Goal: Communication & Community: Answer question/provide support

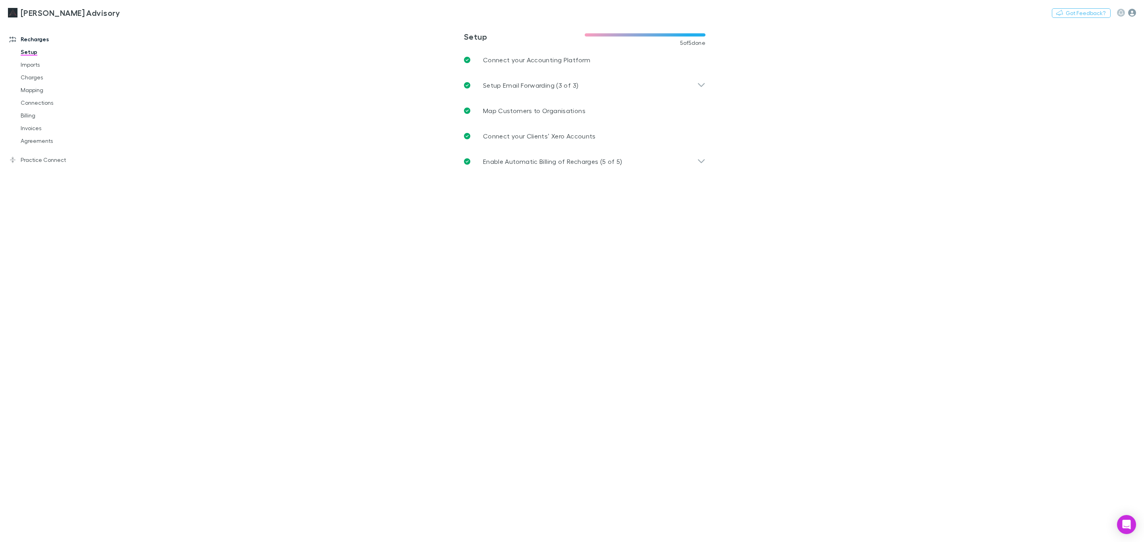
click at [1131, 13] on icon "button" at bounding box center [1132, 13] width 8 height 8
click at [1084, 80] on span "My account" at bounding box center [1081, 82] width 96 height 10
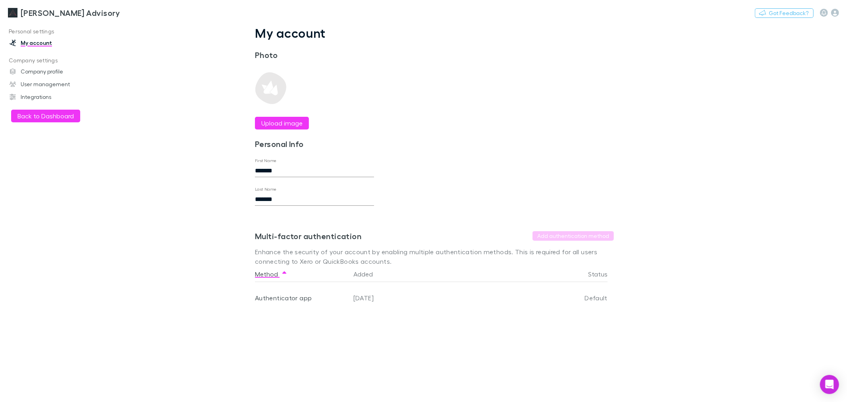
click at [840, 11] on div "Nothing Got Feedback?" at bounding box center [801, 13] width 92 height 10
click at [835, 14] on icon "button" at bounding box center [835, 13] width 8 height 8
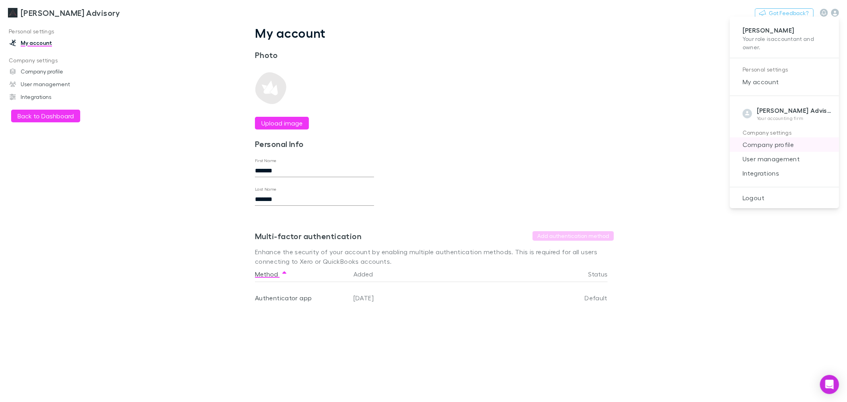
click at [804, 141] on span "Company profile" at bounding box center [784, 145] width 96 height 10
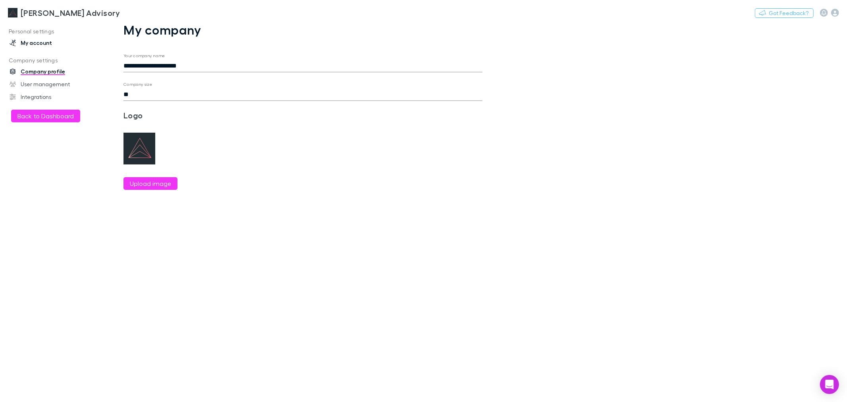
click at [36, 41] on link "My account" at bounding box center [56, 43] width 108 height 13
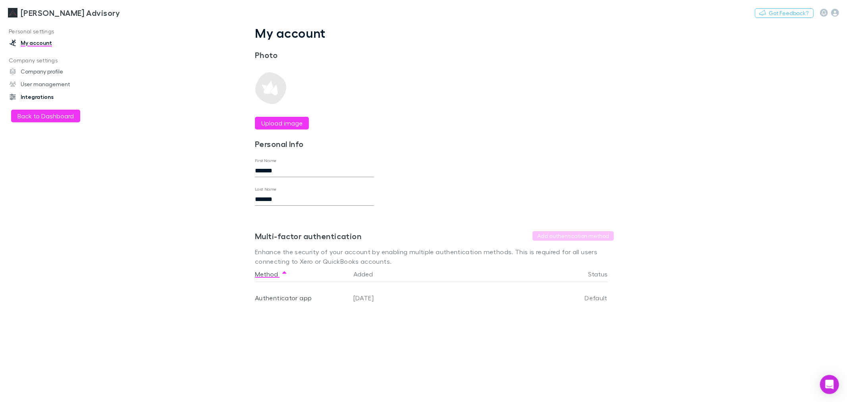
click at [37, 92] on link "Integrations" at bounding box center [56, 97] width 108 height 13
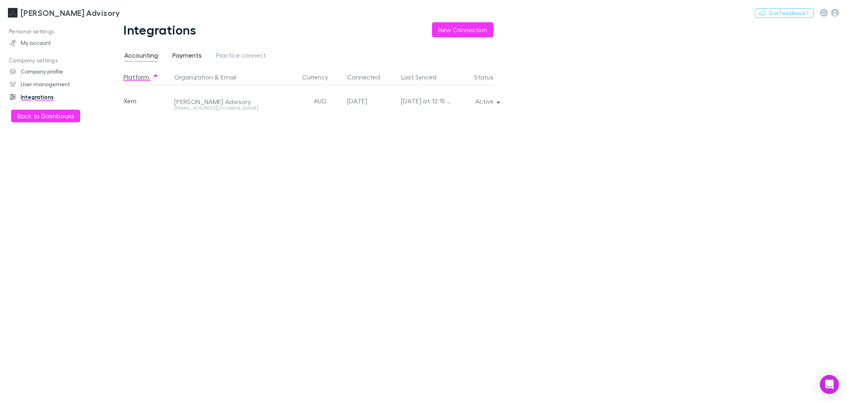
click at [192, 54] on span "Payments" at bounding box center [186, 56] width 29 height 10
click at [241, 119] on div "Platform Organization Currency Connected Status Stripe [PERSON_NAME] Advisory P…" at bounding box center [314, 235] width 383 height 333
drag, startPoint x: 255, startPoint y: 104, endPoint x: 248, endPoint y: 102, distance: 6.5
click at [254, 104] on div "[PERSON_NAME] Advisory Pty Ltd" at bounding box center [260, 101] width 179 height 32
click at [40, 44] on link "My account" at bounding box center [56, 43] width 108 height 13
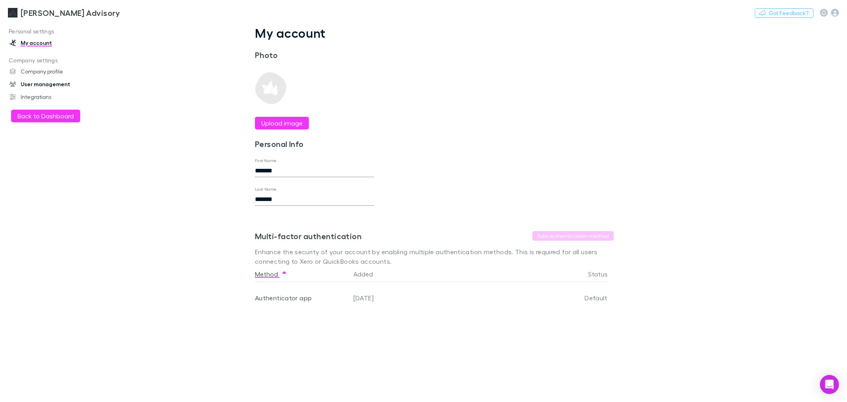
click at [40, 84] on link "User management" at bounding box center [56, 84] width 108 height 13
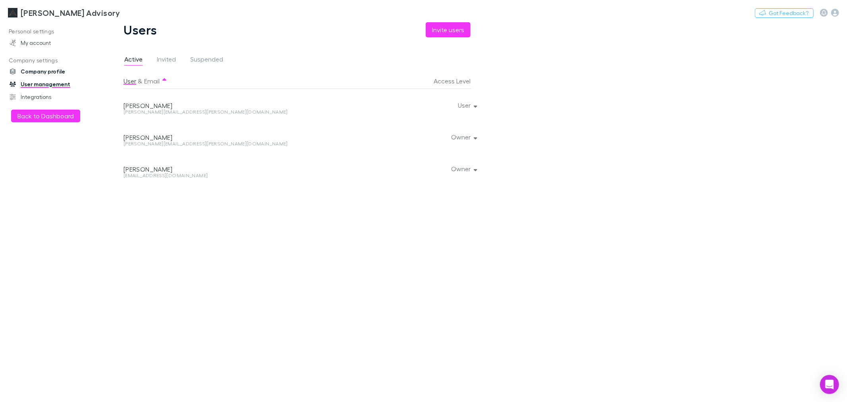
click at [48, 75] on link "Company profile" at bounding box center [56, 71] width 108 height 13
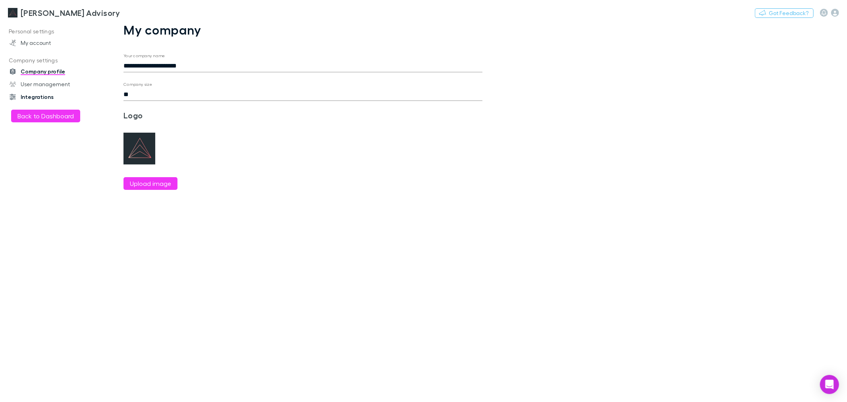
click at [44, 99] on link "Integrations" at bounding box center [56, 97] width 108 height 13
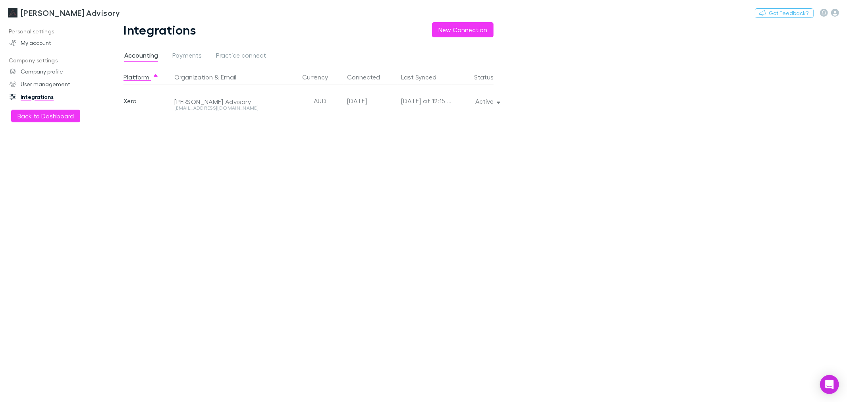
click at [201, 58] on div "Accounting Payments Practice connect" at bounding box center [198, 56] width 150 height 13
click at [189, 60] on span "Payments" at bounding box center [186, 56] width 29 height 10
click at [831, 383] on icon "Open Intercom Messenger" at bounding box center [829, 384] width 9 height 10
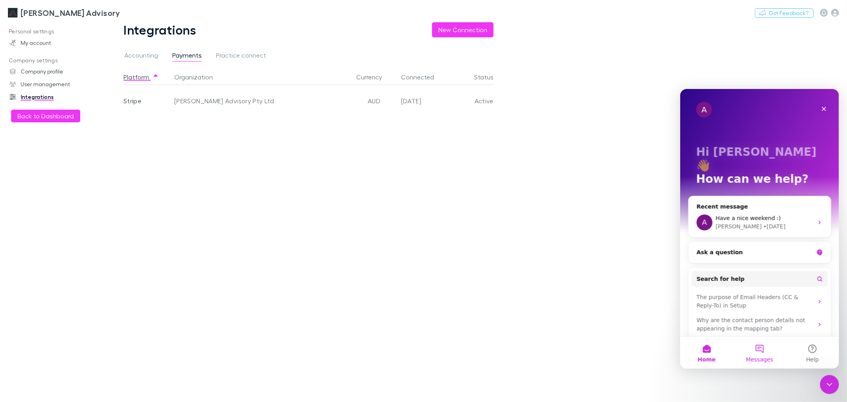
click at [762, 353] on button "Messages" at bounding box center [759, 352] width 53 height 32
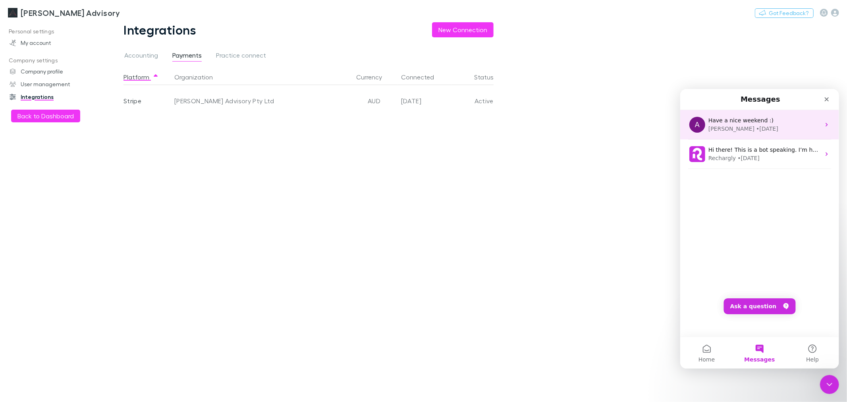
click at [783, 121] on div "Have a nice weekend :)" at bounding box center [764, 120] width 112 height 8
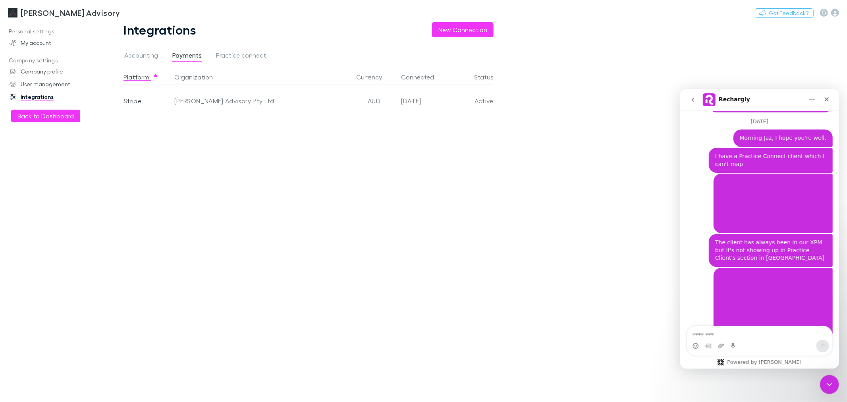
click at [731, 336] on textarea "Message…" at bounding box center [759, 332] width 145 height 13
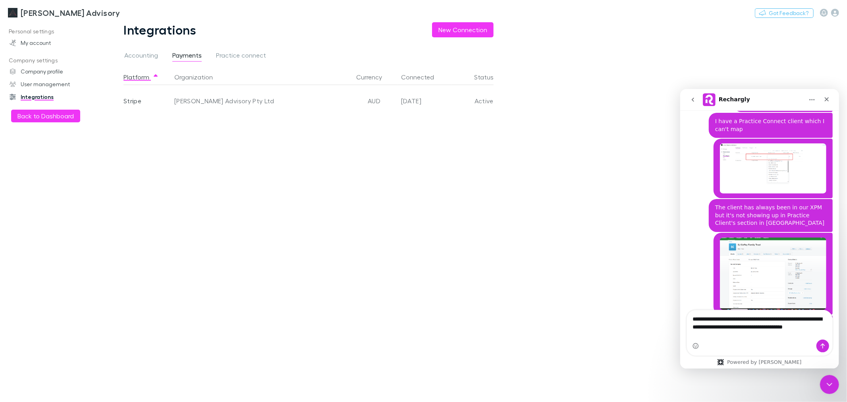
scroll to position [9239, 0]
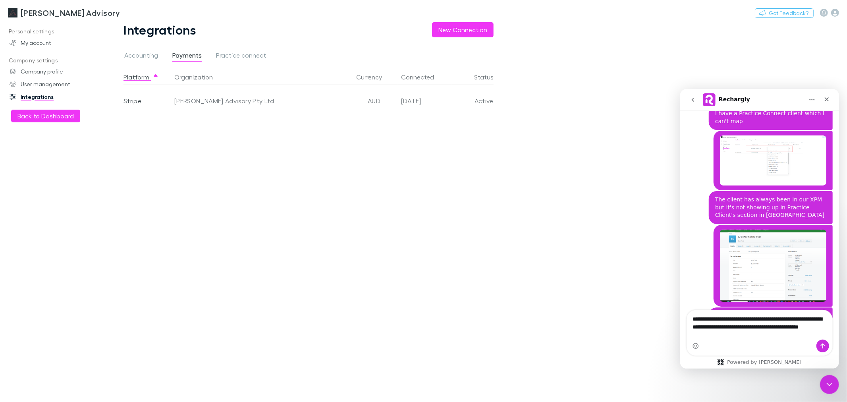
type textarea "**********"
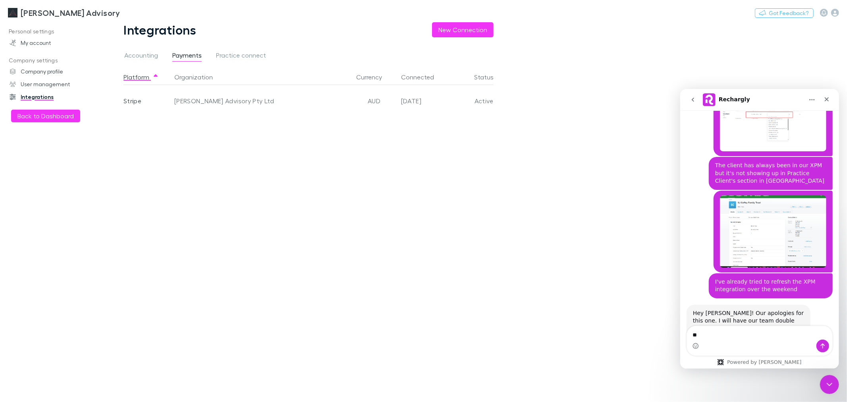
type textarea "*"
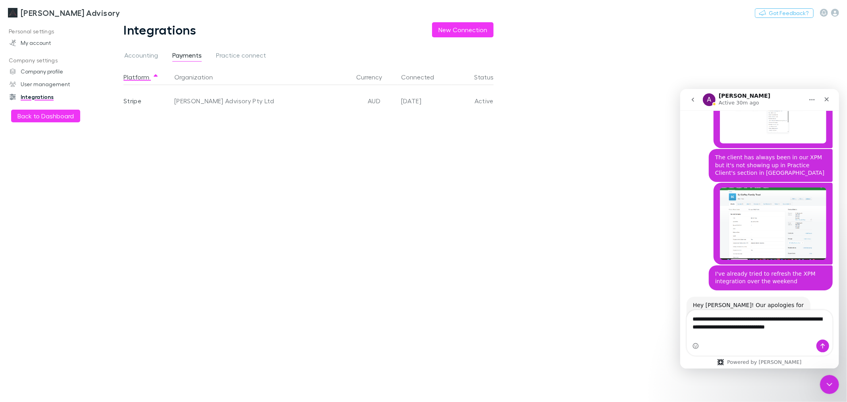
scroll to position [9307, 0]
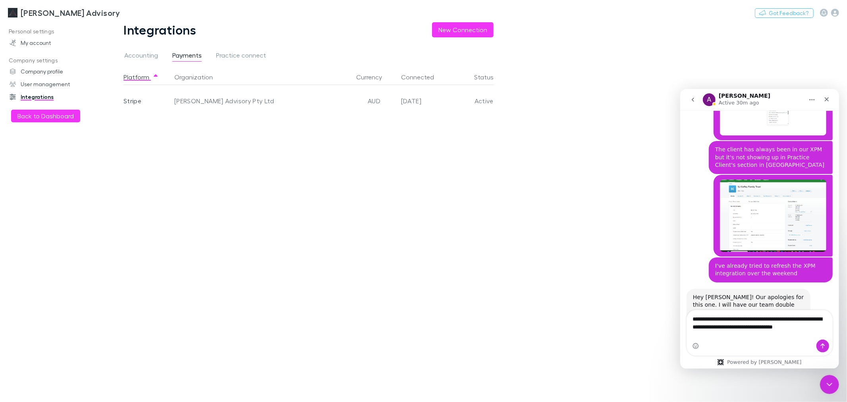
type textarea "**********"
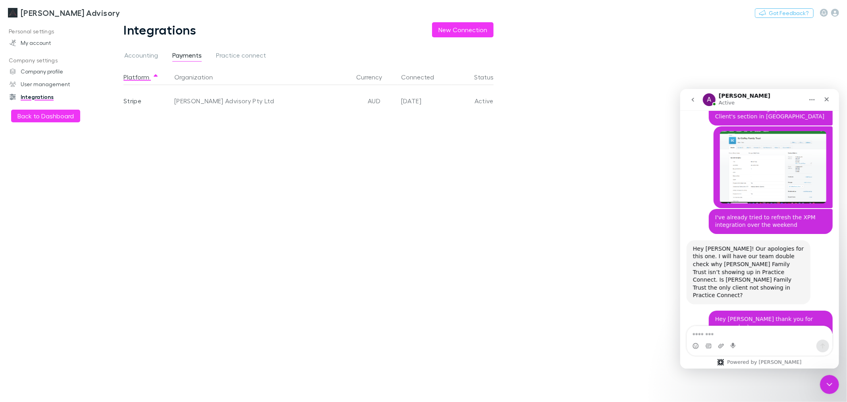
scroll to position [9348, 0]
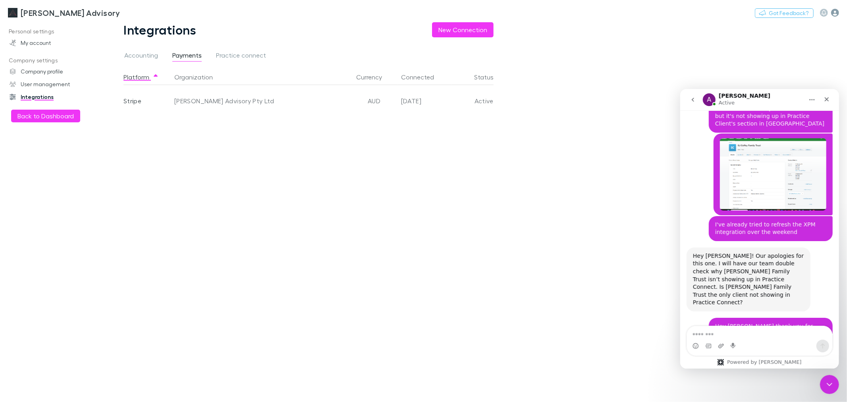
click at [837, 15] on icon "button" at bounding box center [835, 13] width 8 height 8
click at [824, 97] on icon "Close" at bounding box center [826, 99] width 6 height 6
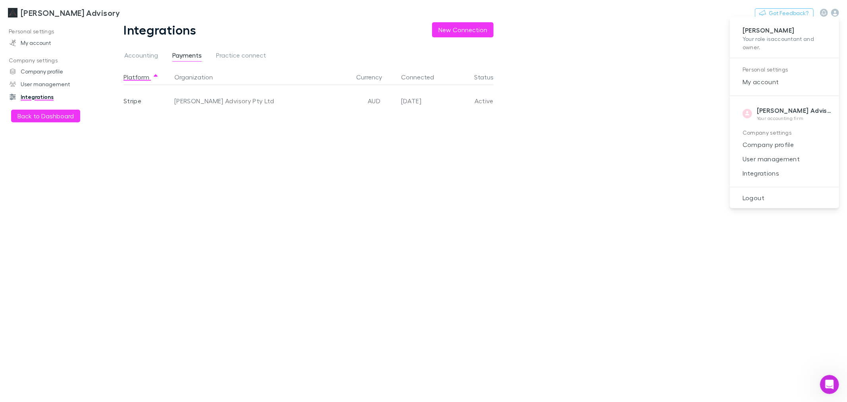
drag, startPoint x: 689, startPoint y: 287, endPoint x: 803, endPoint y: 0, distance: 309.0
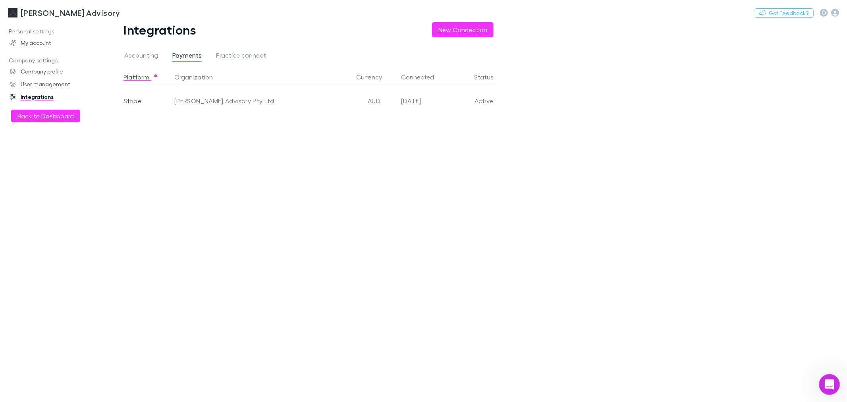
click at [829, 386] on icon "Open Intercom Messenger" at bounding box center [828, 383] width 13 height 13
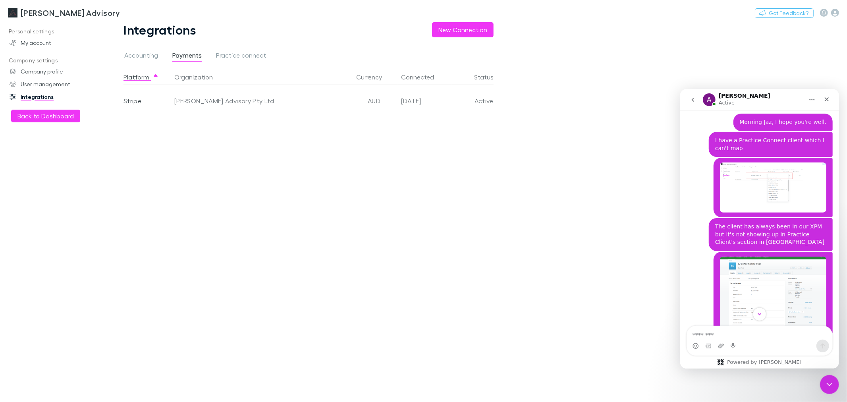
scroll to position [9379, 0]
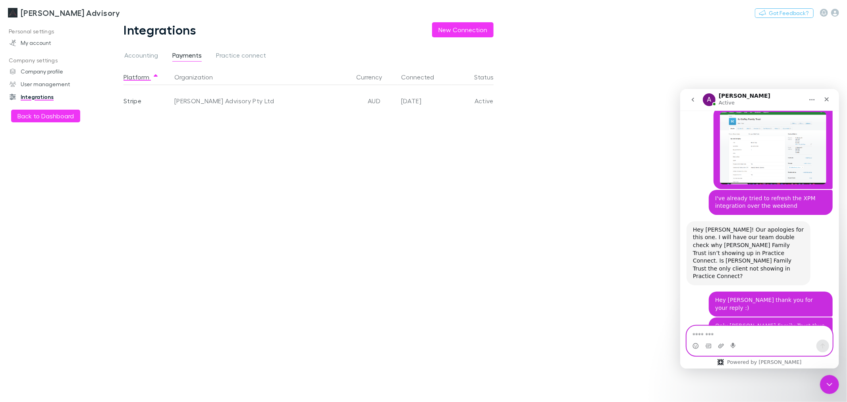
click at [748, 336] on textarea "Message…" at bounding box center [759, 332] width 145 height 13
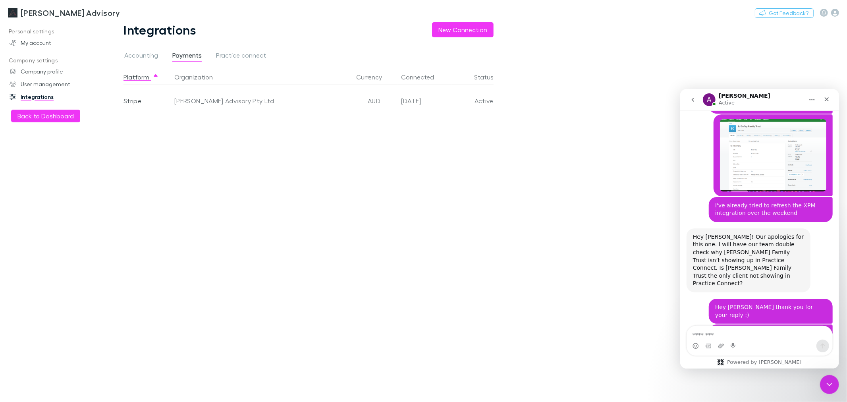
scroll to position [9367, 0]
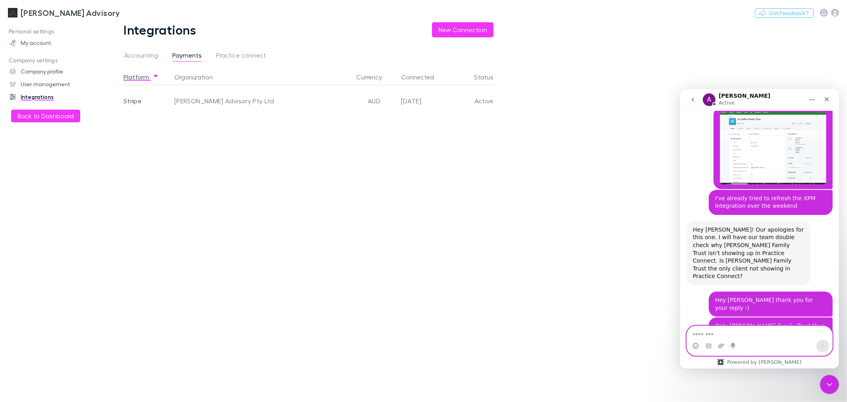
click at [727, 336] on textarea "Message…" at bounding box center [759, 332] width 145 height 13
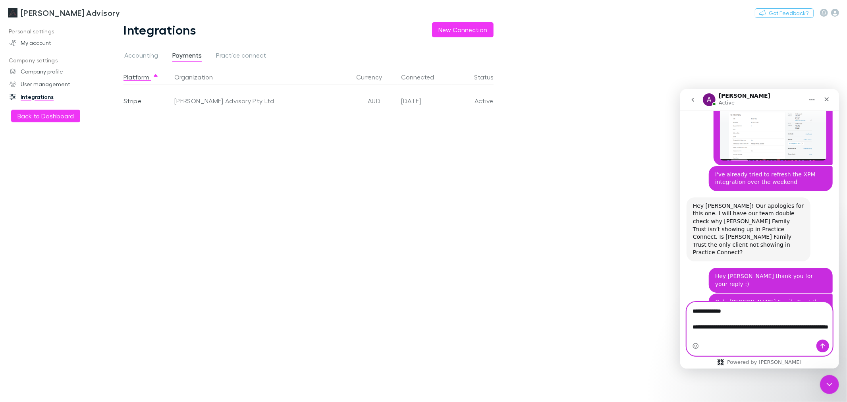
scroll to position [9406, 0]
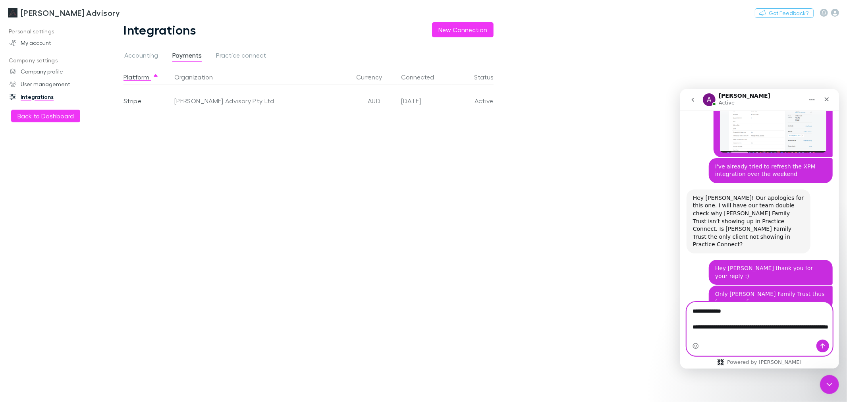
type textarea "**********"
click at [727, 336] on textarea "**********" at bounding box center [759, 324] width 145 height 45
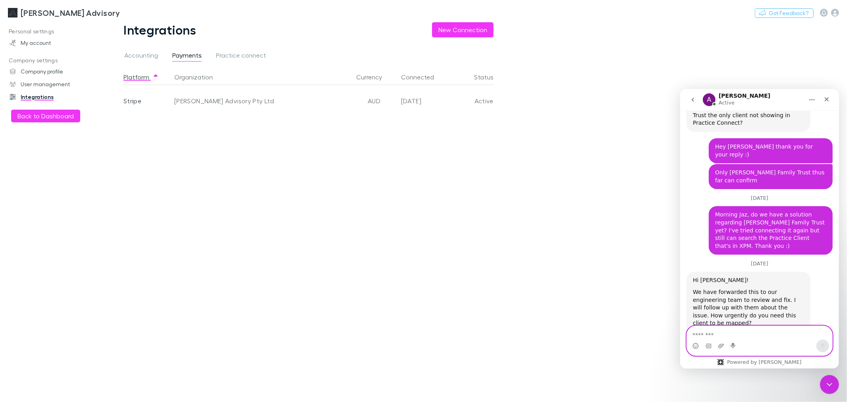
scroll to position [9536, 0]
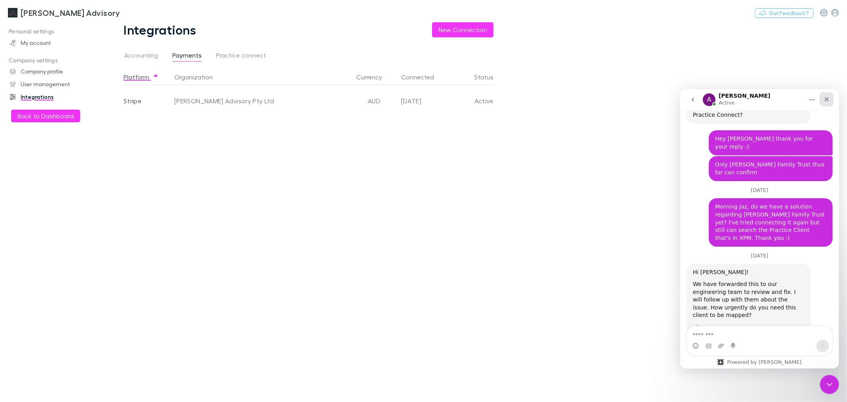
click at [826, 100] on icon "Close" at bounding box center [826, 99] width 6 height 6
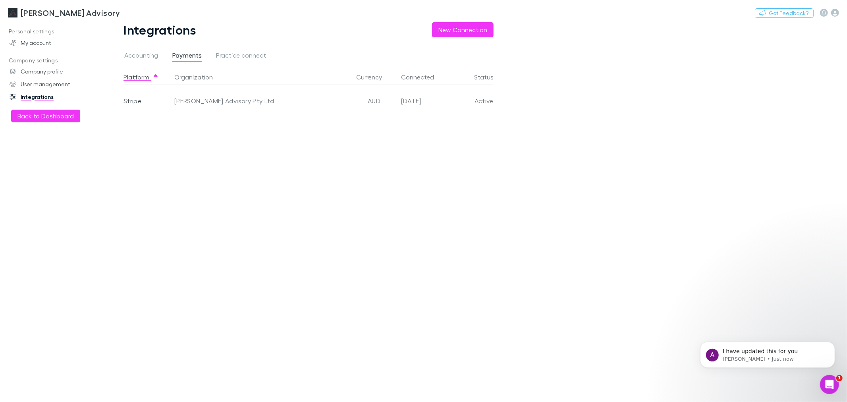
scroll to position [9585, 0]
click at [752, 348] on p "I have updated this for you" at bounding box center [773, 351] width 102 height 8
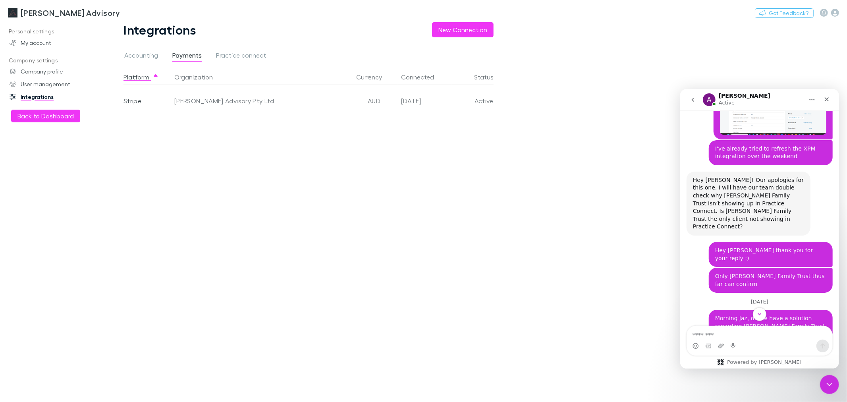
scroll to position [9591, 0]
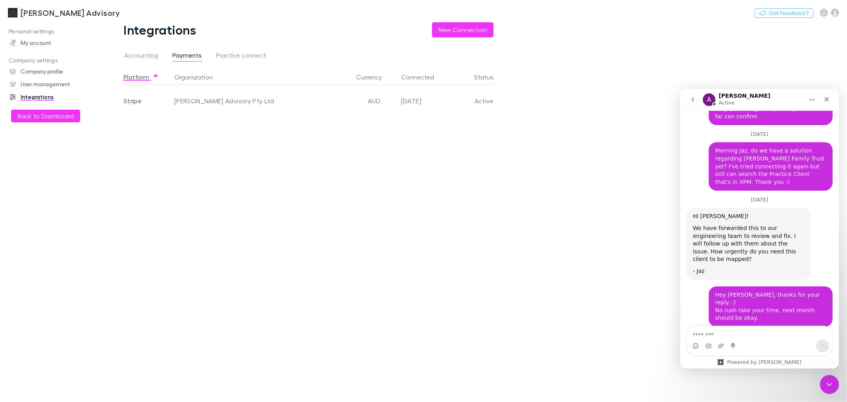
click at [766, 344] on div "Intercom messenger" at bounding box center [759, 345] width 145 height 13
click at [766, 337] on textarea "Message…" at bounding box center [759, 332] width 145 height 13
type textarea "**********"
